Goal: Download file/media

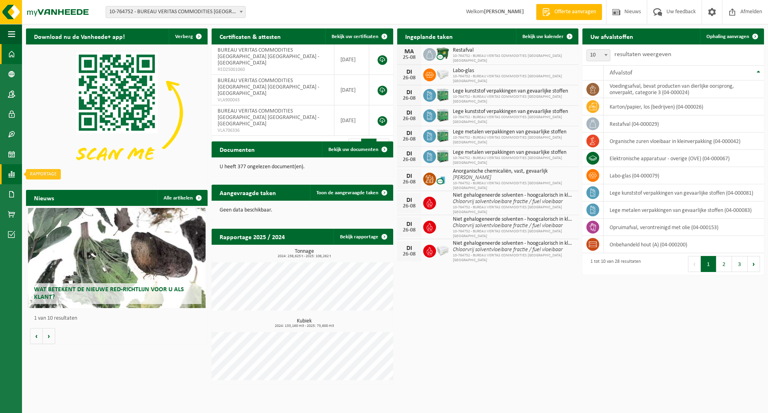
click at [13, 176] on span at bounding box center [11, 174] width 7 height 20
click at [67, 190] on span "In lijstvorm" at bounding box center [60, 191] width 28 height 15
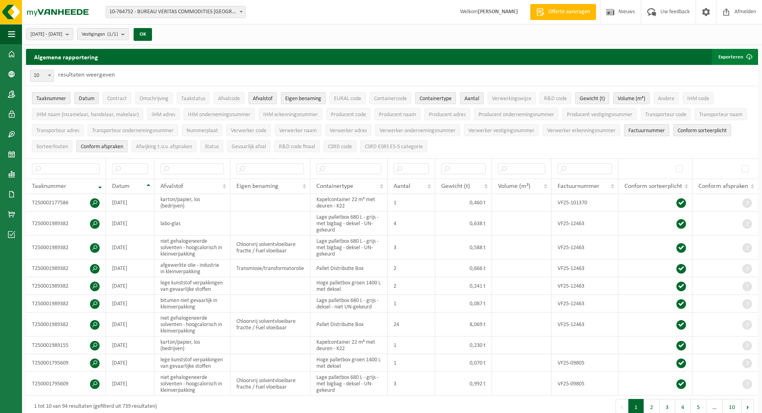
click at [730, 56] on button "Exporteren" at bounding box center [734, 57] width 45 height 16
click at [707, 73] on link "Enkel mijn selectie" at bounding box center [721, 73] width 72 height 16
click at [715, 71] on link "Enkel mijn selectie" at bounding box center [721, 73] width 72 height 16
